Goal: Transaction & Acquisition: Obtain resource

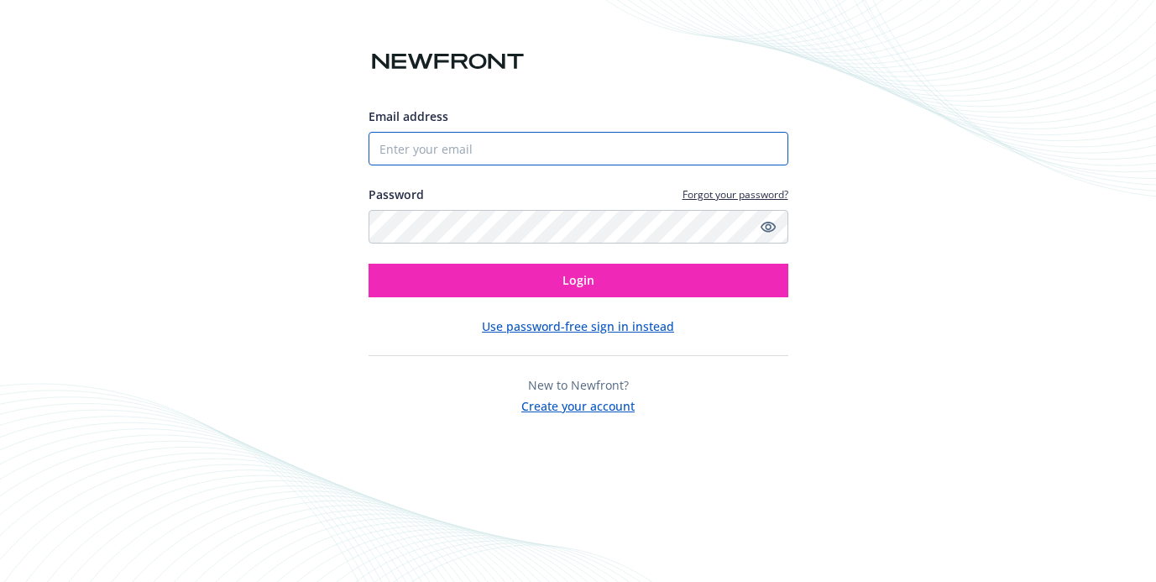
click at [613, 148] on input "Email address" at bounding box center [579, 149] width 420 height 34
type input "[PERSON_NAME][EMAIL_ADDRESS][DOMAIN_NAME]"
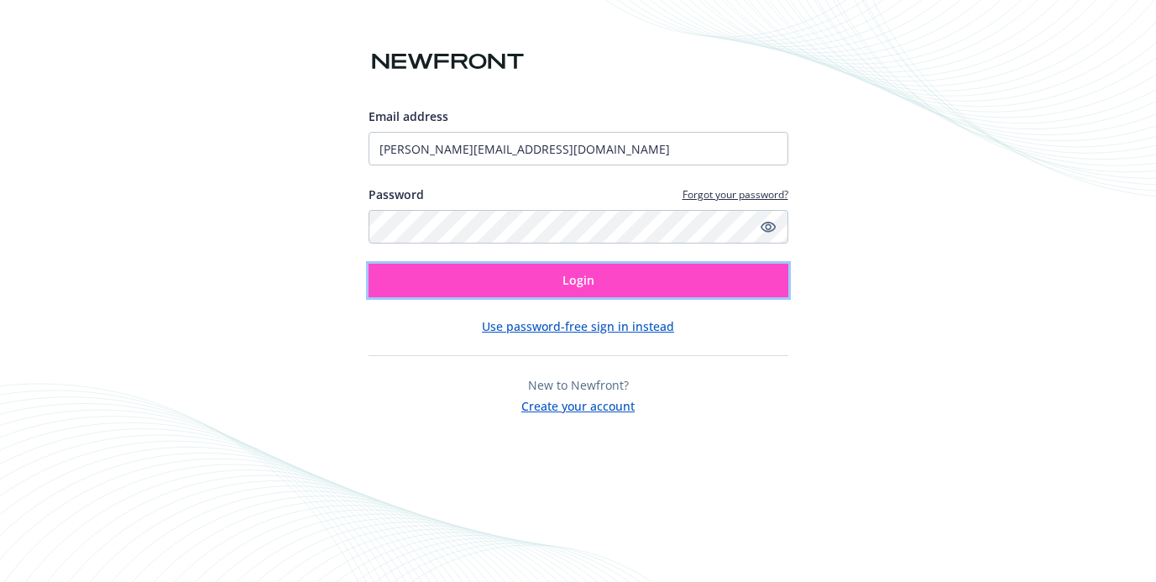
click at [559, 272] on button "Login" at bounding box center [579, 281] width 420 height 34
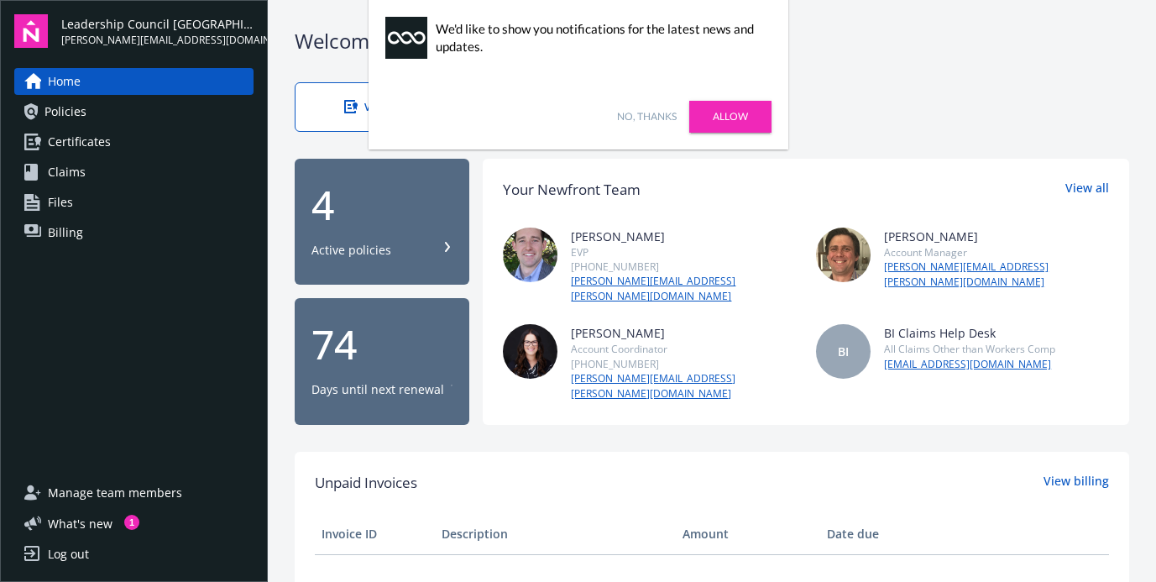
click at [663, 118] on link "No, thanks" at bounding box center [647, 116] width 60 height 15
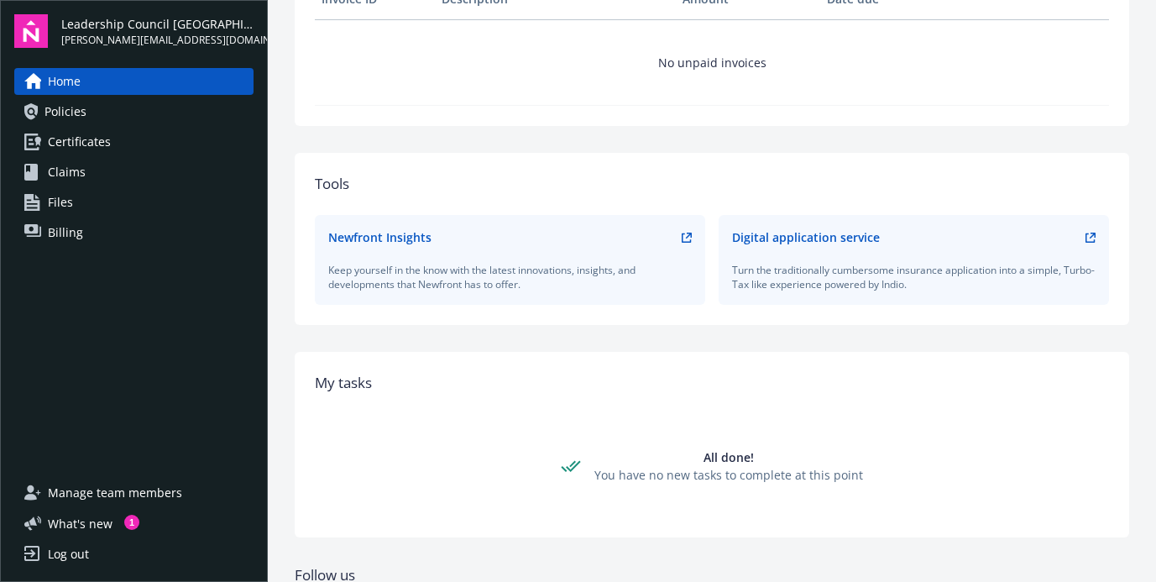
scroll to position [613, 0]
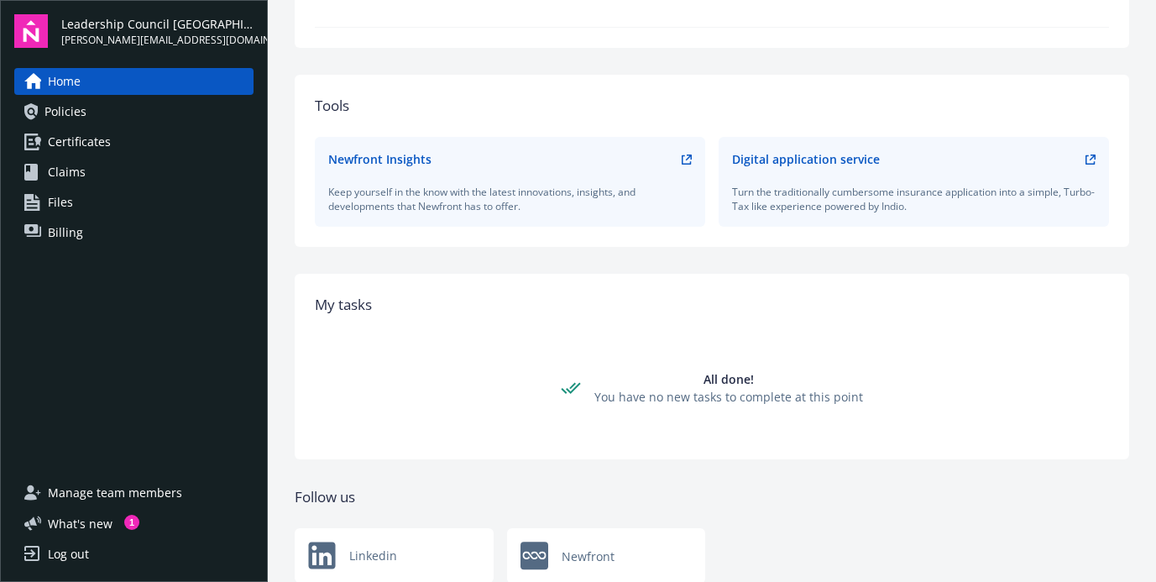
click at [769, 388] on div "You have no new tasks to complete at this point" at bounding box center [728, 397] width 269 height 18
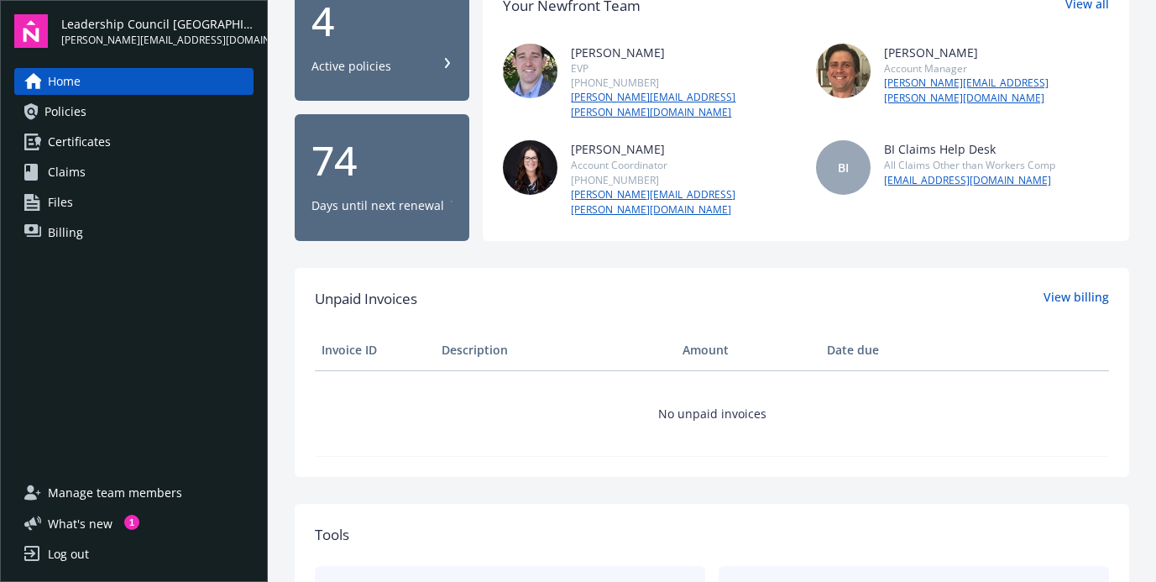
scroll to position [151, 0]
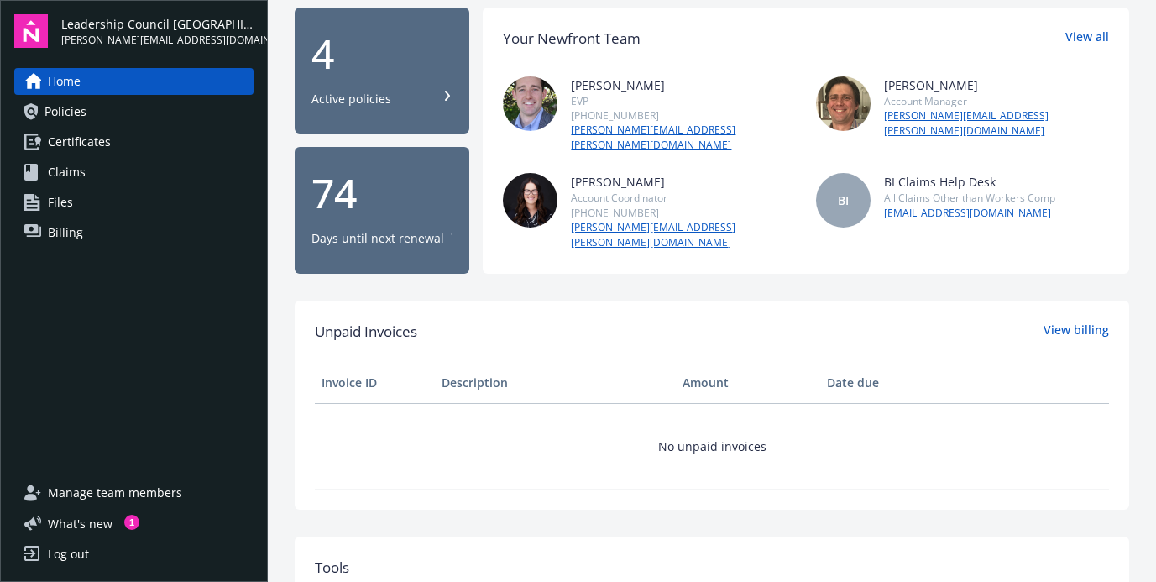
click at [76, 113] on span "Policies" at bounding box center [66, 111] width 42 height 27
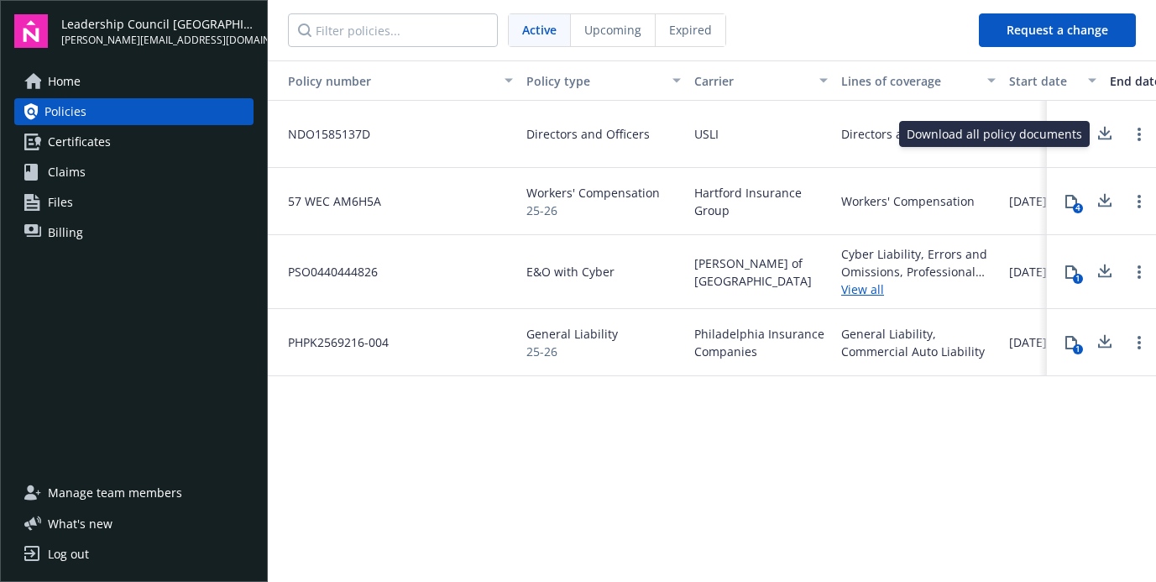
click at [1104, 132] on icon at bounding box center [1105, 131] width 11 height 10
click at [79, 556] on div "Log out" at bounding box center [68, 554] width 41 height 27
